Goal: Information Seeking & Learning: Learn about a topic

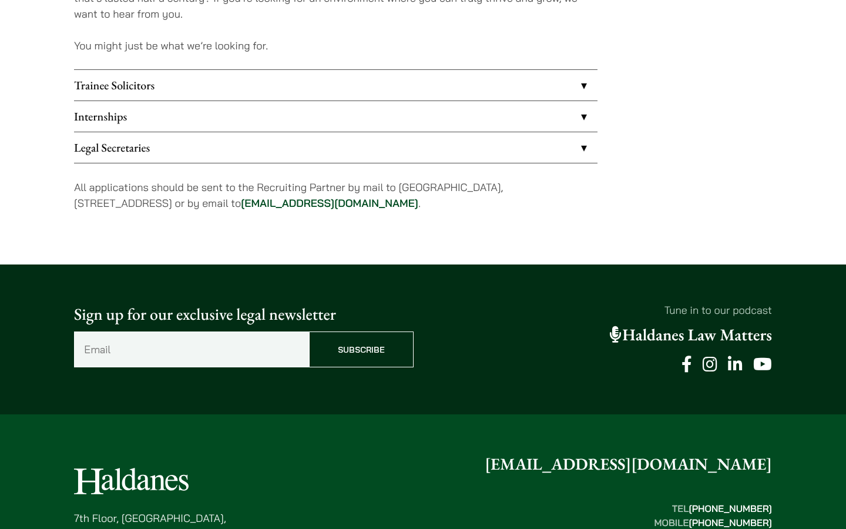
scroll to position [1012, 0]
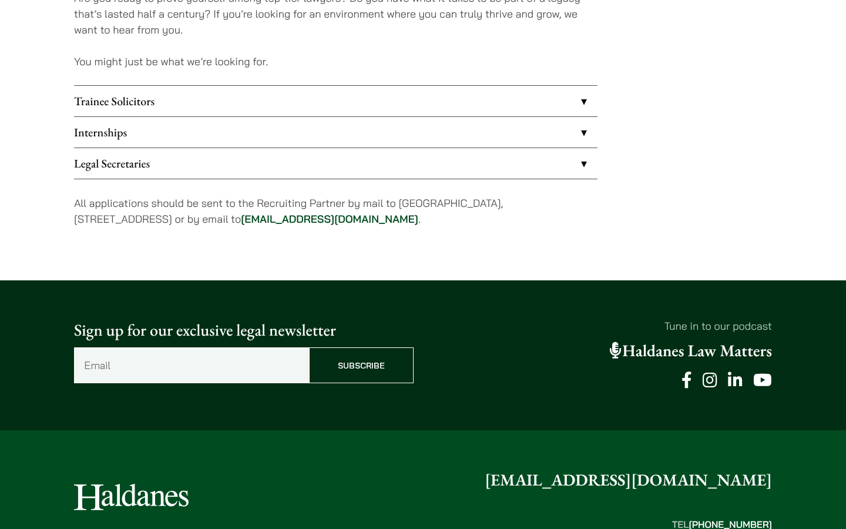
click at [395, 103] on link "Trainee Solicitors" at bounding box center [335, 101] width 523 height 31
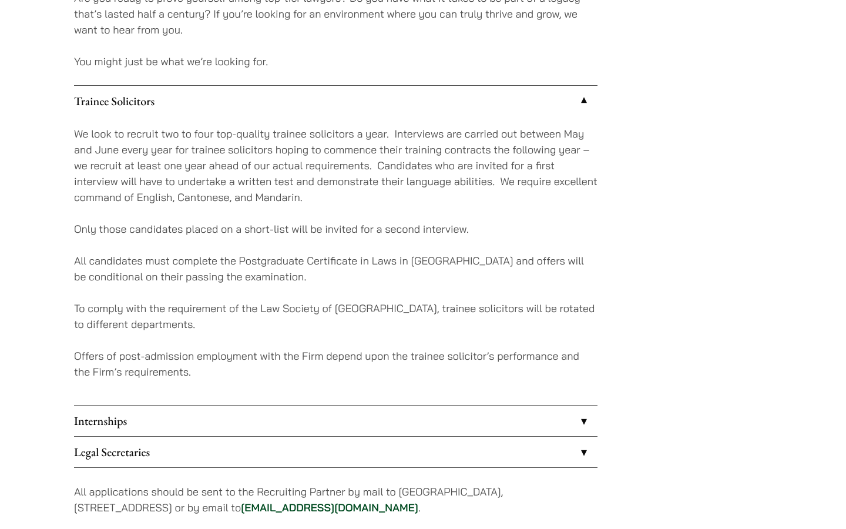
click at [346, 156] on p "We look to recruit two to four top-quality trainee solicitors a year. Interview…" at bounding box center [335, 165] width 523 height 79
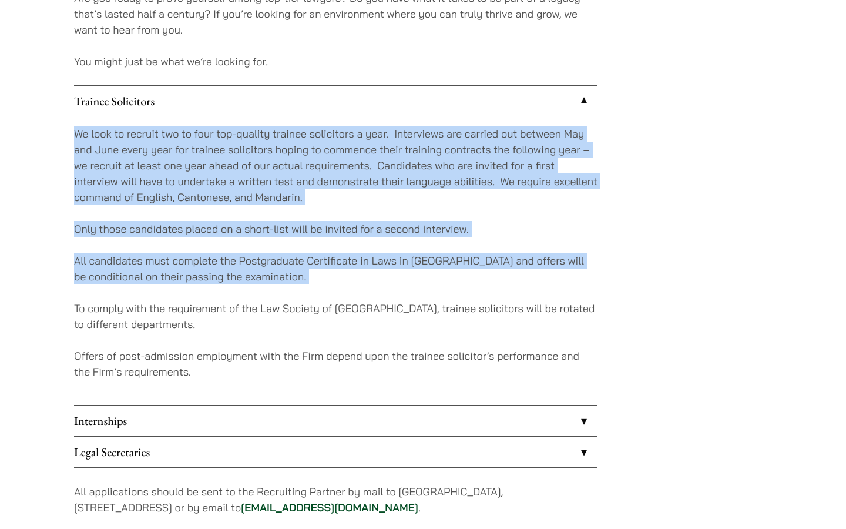
drag, startPoint x: 346, startPoint y: 156, endPoint x: 382, endPoint y: 274, distance: 123.8
click at [382, 274] on div "We look to recruit two to four top-quality trainee solicitors a year. Interview…" at bounding box center [335, 260] width 523 height 288
click at [384, 277] on p "All candidates must complete the Postgraduate Certificate in Laws in [GEOGRAPHI…" at bounding box center [335, 269] width 523 height 32
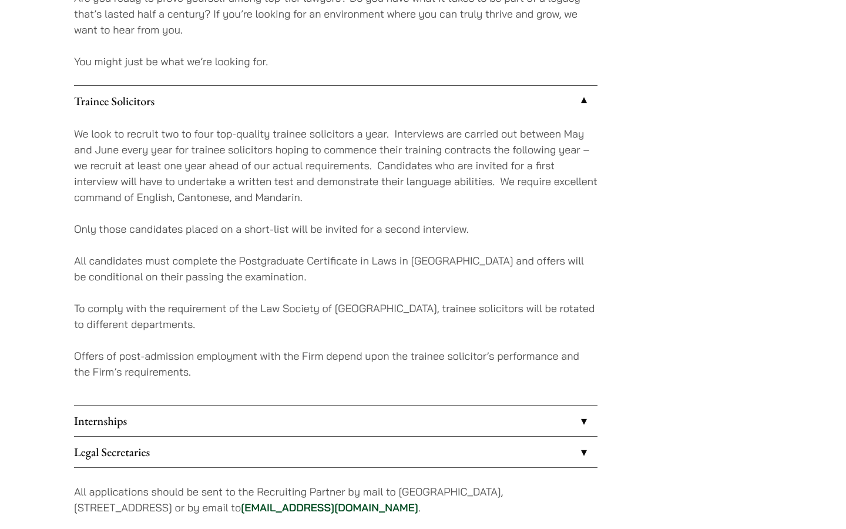
click at [392, 184] on p "We look to recruit two to four top-quality trainee solicitors a year. Interview…" at bounding box center [335, 165] width 523 height 79
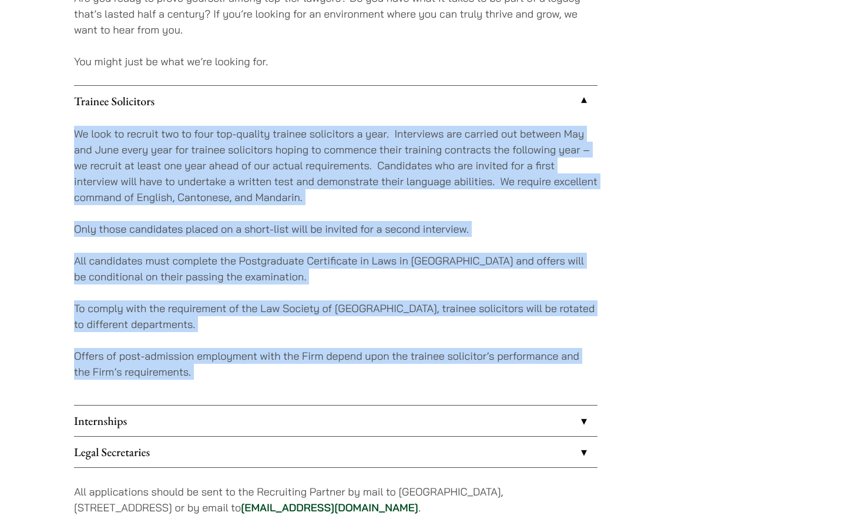
drag, startPoint x: 392, startPoint y: 184, endPoint x: 435, endPoint y: 395, distance: 215.3
click at [435, 395] on div "We look to recruit two to four top-quality trainee solicitors a year. Interview…" at bounding box center [335, 260] width 523 height 288
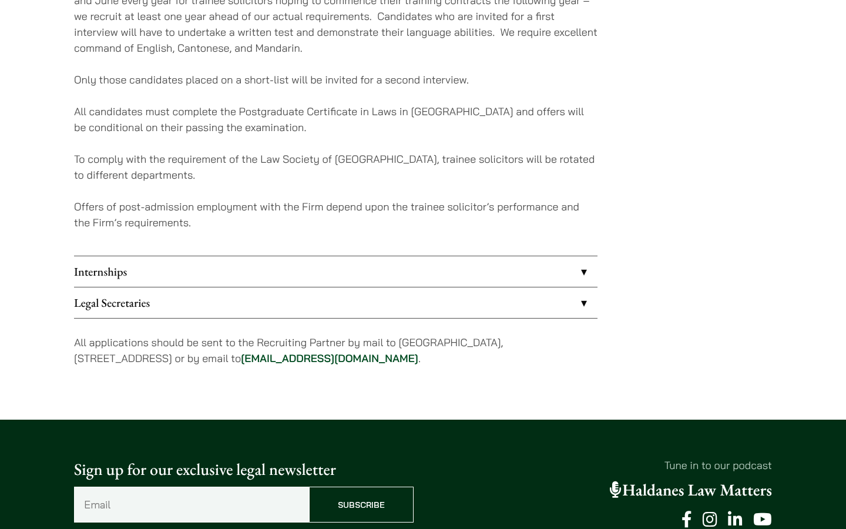
click at [386, 275] on link "Internships" at bounding box center [335, 271] width 523 height 31
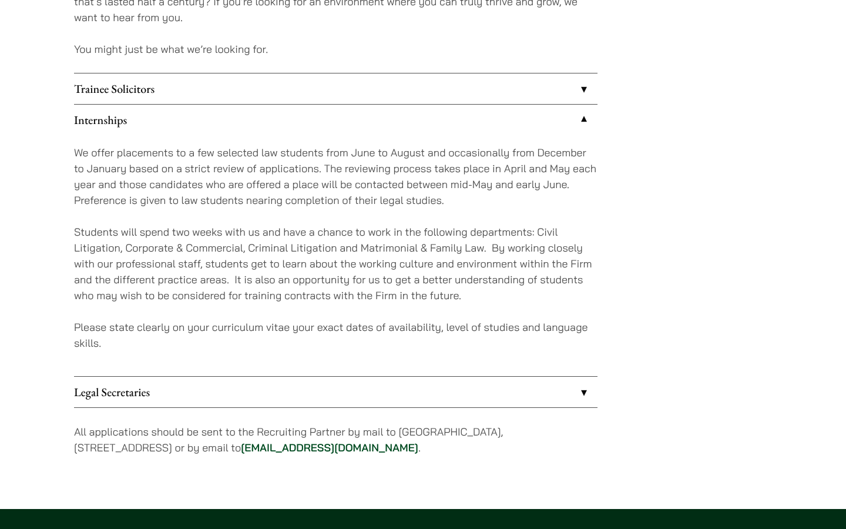
scroll to position [1021, 0]
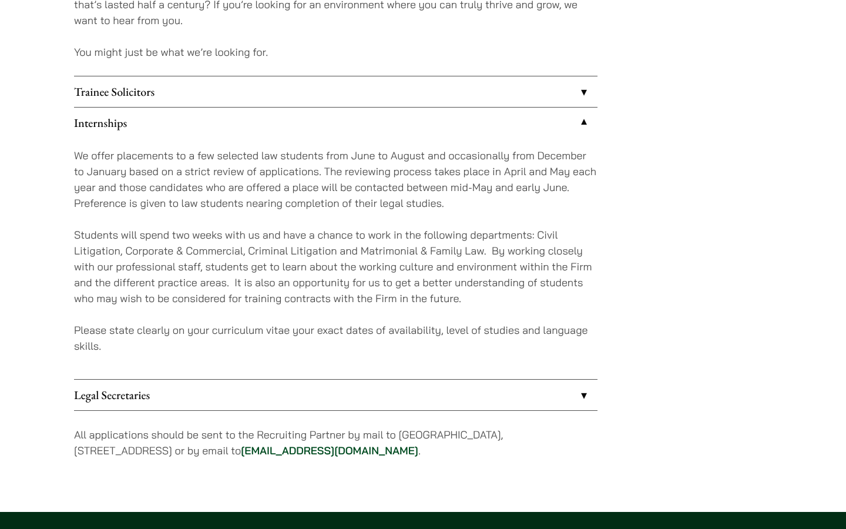
click at [386, 275] on p "Students will spend two weeks with us and have a chance to work in the followin…" at bounding box center [335, 266] width 523 height 79
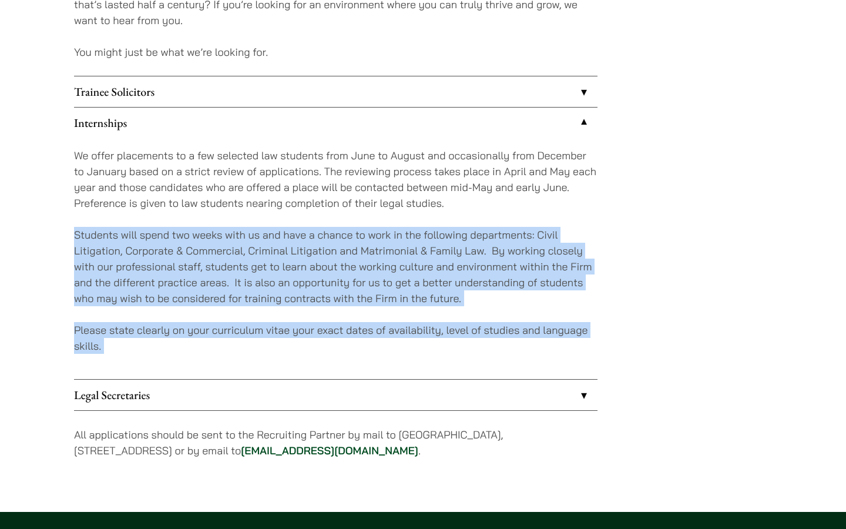
drag, startPoint x: 386, startPoint y: 275, endPoint x: 401, endPoint y: 341, distance: 67.5
click at [401, 341] on div "We offer placements to a few selected law students from June to August and occa…" at bounding box center [335, 258] width 523 height 241
click at [401, 341] on p "Please state clearly on your curriculum vitae your exact dates of availability,…" at bounding box center [335, 338] width 523 height 32
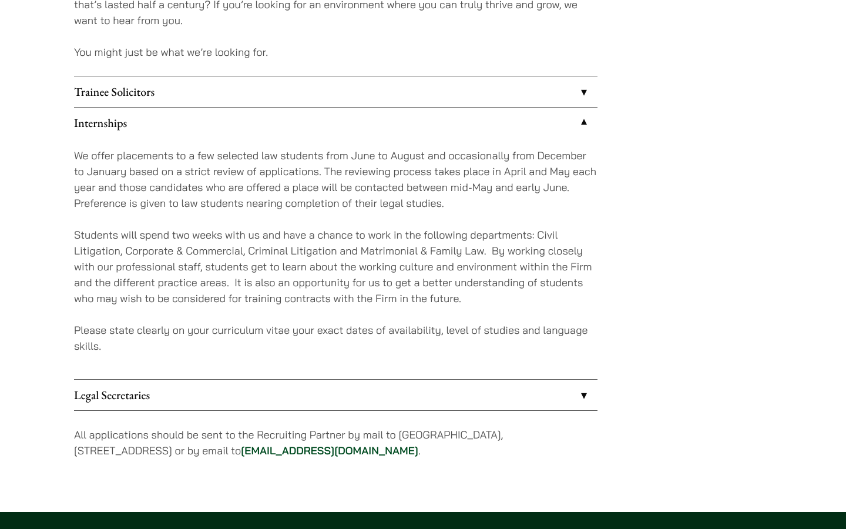
click at [401, 341] on p "Please state clearly on your curriculum vitae your exact dates of availability,…" at bounding box center [335, 338] width 523 height 32
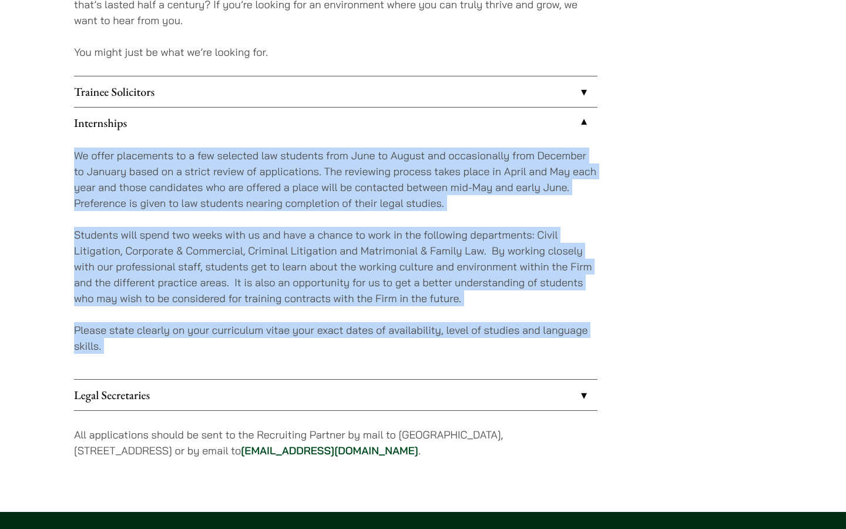
drag, startPoint x: 401, startPoint y: 341, endPoint x: 354, endPoint y: 196, distance: 152.7
click at [354, 196] on div "We offer placements to a few selected law students from June to August and occa…" at bounding box center [335, 258] width 523 height 241
click at [354, 196] on p "We offer placements to a few selected law students from June to August and occa…" at bounding box center [335, 178] width 523 height 63
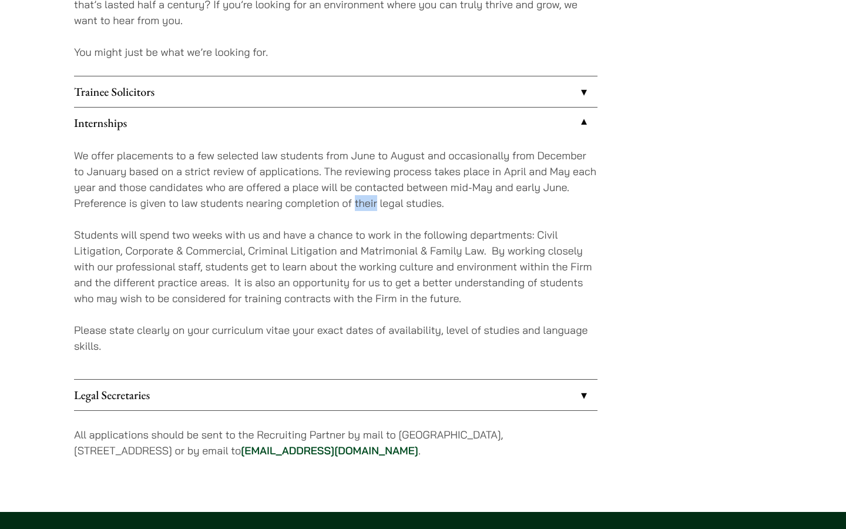
click at [354, 196] on p "We offer placements to a few selected law students from June to August and occa…" at bounding box center [335, 178] width 523 height 63
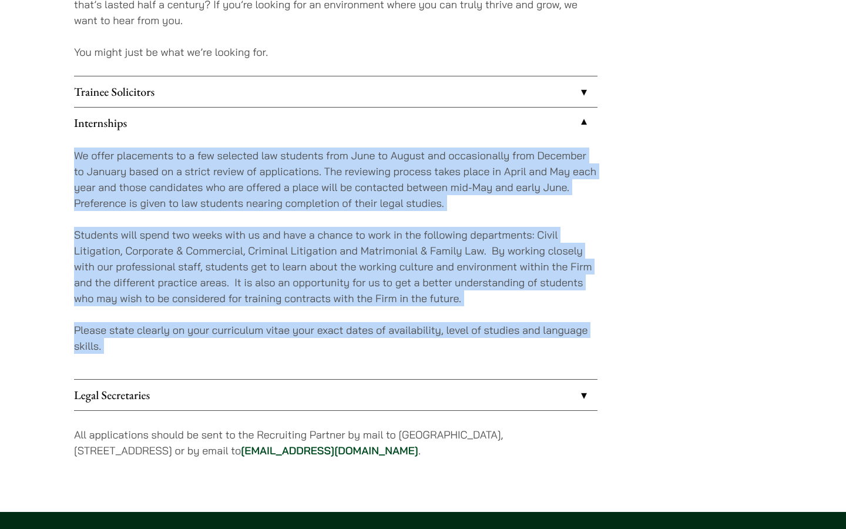
drag, startPoint x: 354, startPoint y: 196, endPoint x: 415, endPoint y: 335, distance: 152.2
click at [415, 335] on div "We offer placements to a few selected law students from June to August and occa…" at bounding box center [335, 258] width 523 height 241
click at [415, 335] on p "Please state clearly on your curriculum vitae your exact dates of availability,…" at bounding box center [335, 338] width 523 height 32
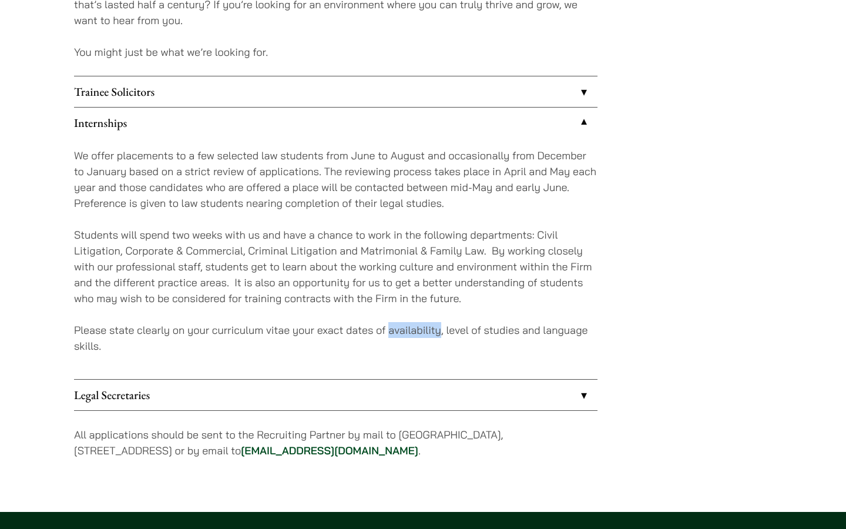
click at [415, 335] on p "Please state clearly on your curriculum vitae your exact dates of availability,…" at bounding box center [335, 338] width 523 height 32
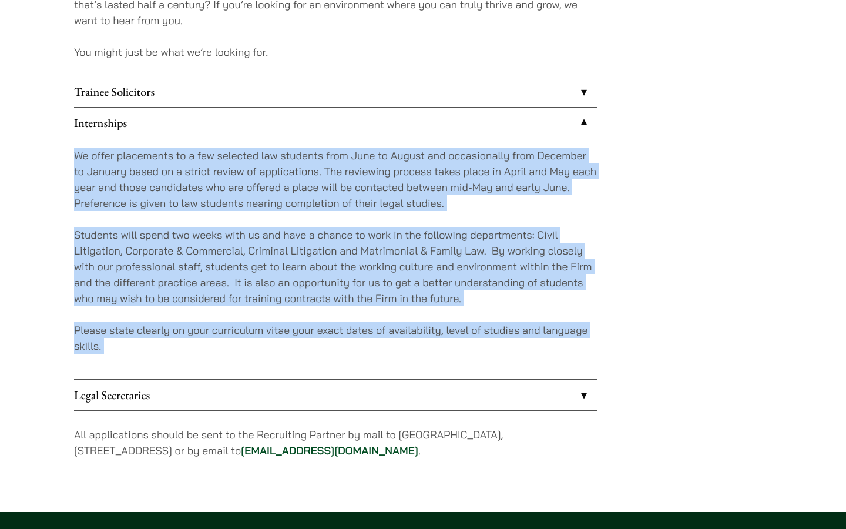
drag, startPoint x: 415, startPoint y: 335, endPoint x: 351, endPoint y: 197, distance: 152.9
click at [351, 197] on div "We offer placements to a few selected law students from June to August and occa…" at bounding box center [335, 258] width 523 height 241
click at [351, 196] on p "We offer placements to a few selected law students from June to August and occa…" at bounding box center [335, 178] width 523 height 63
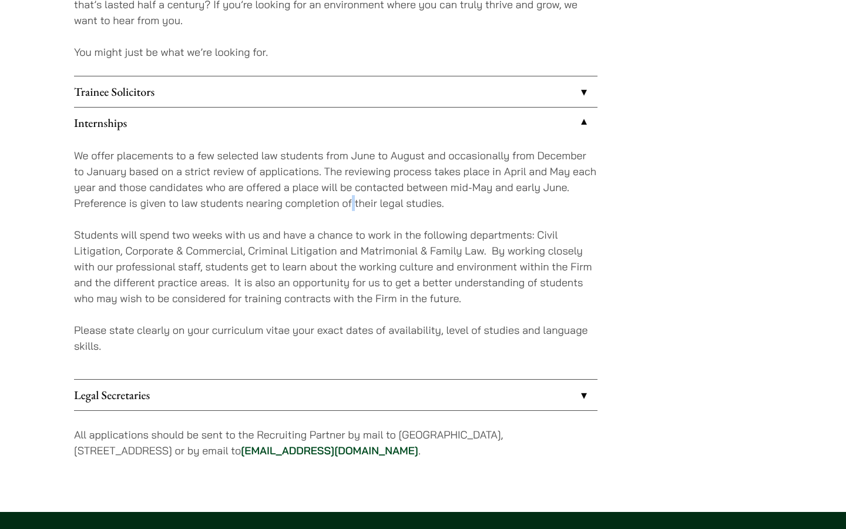
click at [351, 196] on p "We offer placements to a few selected law students from June to August and occa…" at bounding box center [335, 178] width 523 height 63
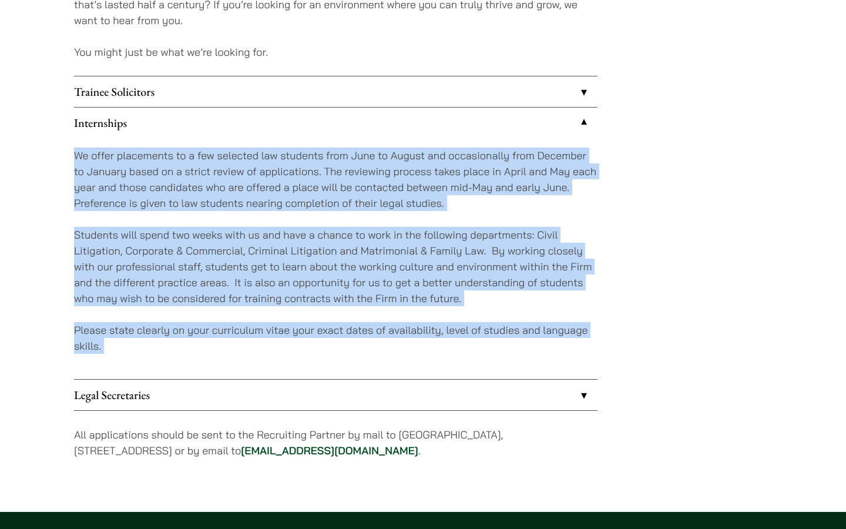
drag, startPoint x: 351, startPoint y: 196, endPoint x: 401, endPoint y: 358, distance: 169.8
click at [400, 356] on div "We offer placements to a few selected law students from June to August and occa…" at bounding box center [335, 258] width 523 height 241
click at [401, 358] on div "We offer placements to a few selected law students from June to August and occa…" at bounding box center [335, 258] width 523 height 241
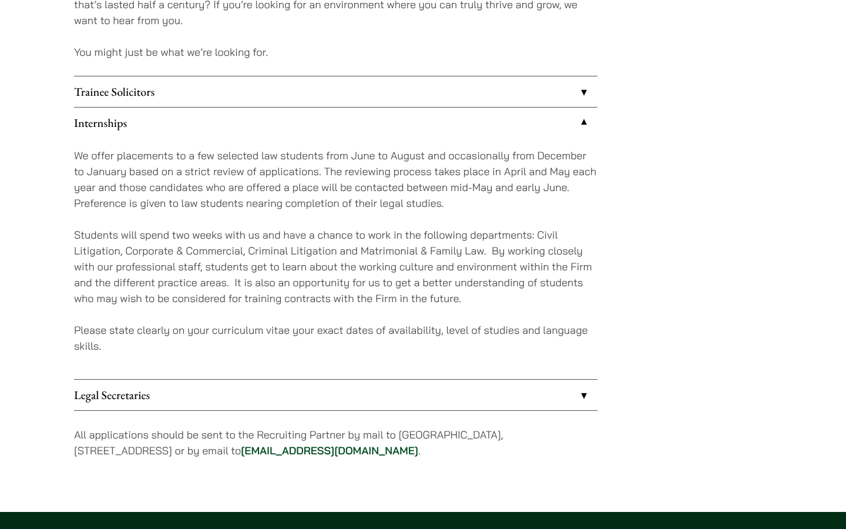
click at [401, 358] on div "We offer placements to a few selected law students from June to August and occa…" at bounding box center [335, 258] width 523 height 241
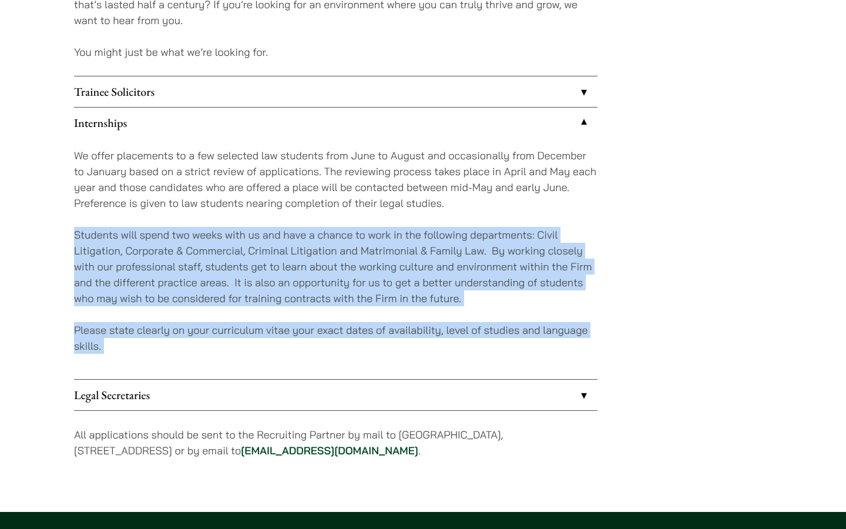
drag, startPoint x: 401, startPoint y: 358, endPoint x: 371, endPoint y: 285, distance: 79.3
click at [371, 285] on div "We offer placements to a few selected law students from June to August and occa…" at bounding box center [335, 258] width 523 height 241
click at [371, 285] on p "Students will spend two weeks with us and have a chance to work in the followin…" at bounding box center [335, 266] width 523 height 79
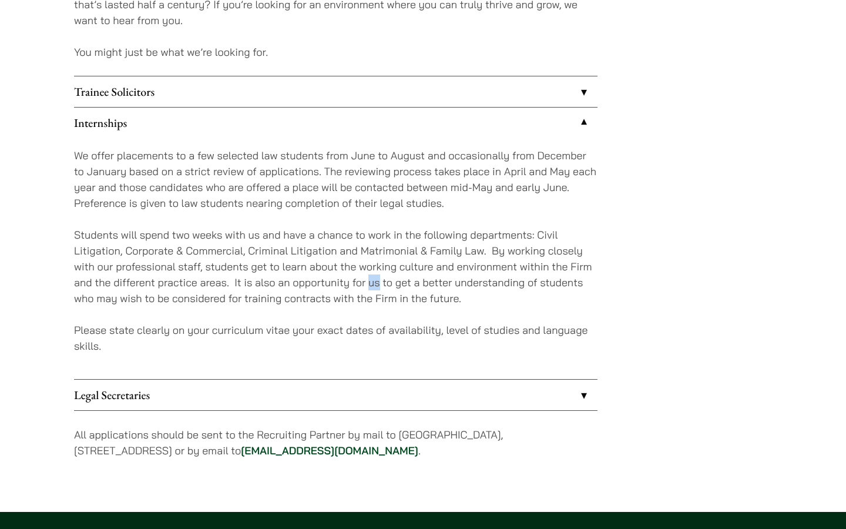
click at [371, 285] on p "Students will spend two weeks with us and have a chance to work in the followin…" at bounding box center [335, 266] width 523 height 79
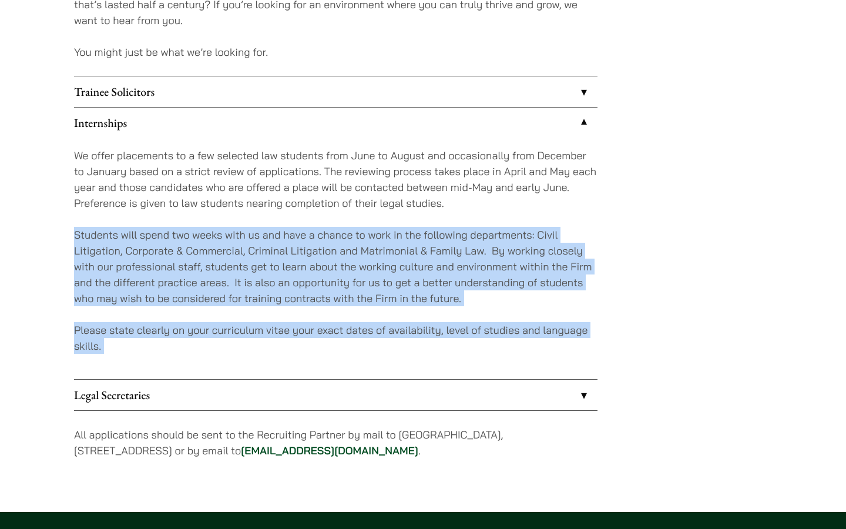
drag, startPoint x: 371, startPoint y: 285, endPoint x: 399, endPoint y: 342, distance: 63.8
click at [399, 342] on div "We offer placements to a few selected law students from June to August and occa…" at bounding box center [335, 258] width 523 height 241
click at [399, 342] on p "Please state clearly on your curriculum vitae your exact dates of availability,…" at bounding box center [335, 338] width 523 height 32
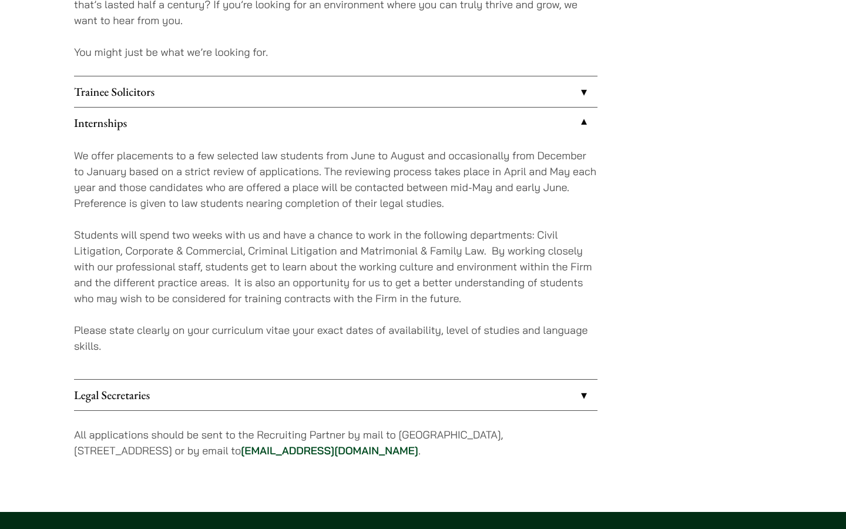
click at [445, 91] on link "Trainee Solicitors" at bounding box center [335, 91] width 523 height 31
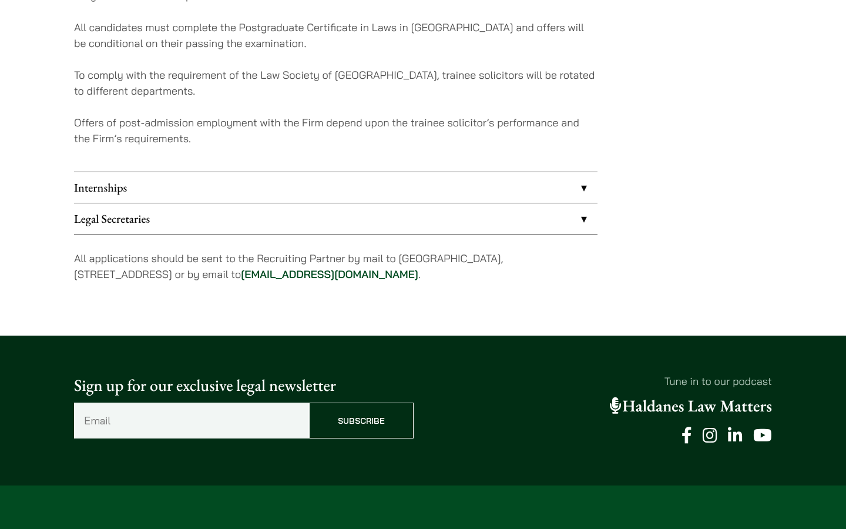
scroll to position [1243, 0]
